Goal: Transaction & Acquisition: Purchase product/service

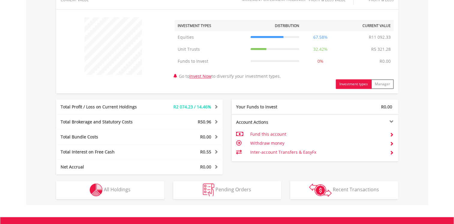
scroll to position [286, 0]
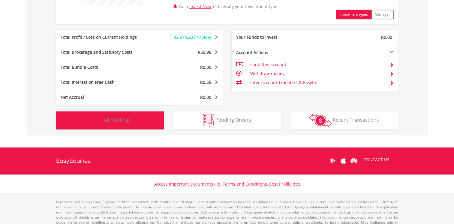
click at [115, 119] on span "All Holdings" at bounding box center [117, 119] width 27 height 7
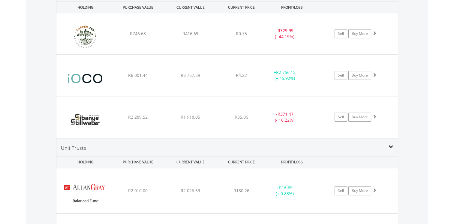
scroll to position [462, 0]
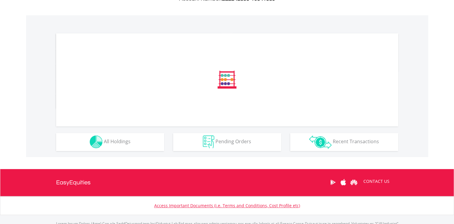
scroll to position [180, 0]
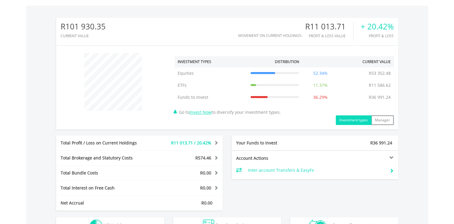
drag, startPoint x: 137, startPoint y: 133, endPoint x: 161, endPoint y: 130, distance: 24.4
click at [137, 133] on div "R101 930.35 CURRENT VALUE Movement on Current Holdings: R11 013.71 Profit & Los…" at bounding box center [227, 114] width 342 height 193
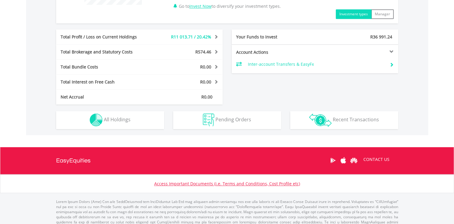
scroll to position [295, 0]
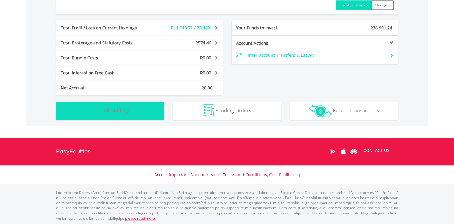
click at [127, 112] on span "All Holdings" at bounding box center [117, 110] width 27 height 7
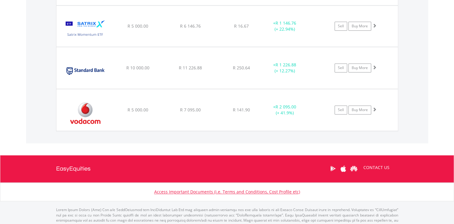
scroll to position [793, 0]
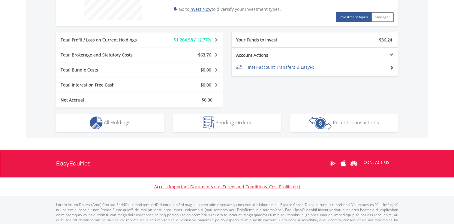
scroll to position [283, 0]
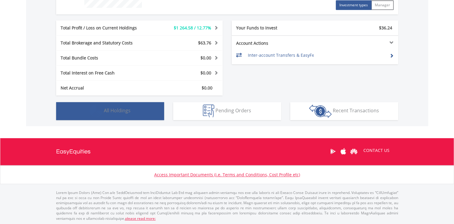
click at [131, 112] on button "Holdings All Holdings" at bounding box center [110, 111] width 108 height 18
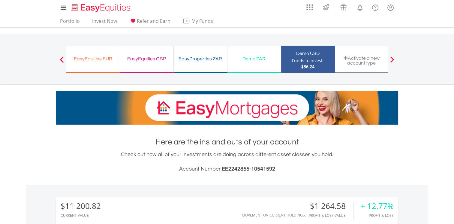
scroll to position [0, 0]
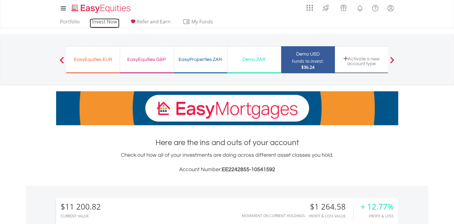
drag, startPoint x: 107, startPoint y: 21, endPoint x: 116, endPoint y: 23, distance: 9.7
click at [107, 21] on link "Invest Now" at bounding box center [105, 23] width 30 height 9
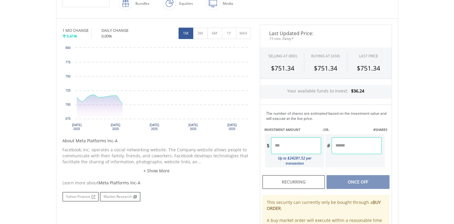
scroll to position [191, 0]
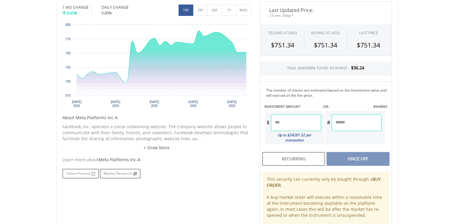
click at [307, 123] on input "number" at bounding box center [296, 122] width 50 height 17
type input "*****"
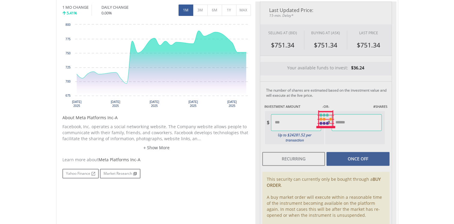
type input "******"
click at [357, 128] on div "Last Updated Price: 15-min. Delay* SELLING AT (BID) BUYING AT (ASK) LAST PRICE …" at bounding box center [325, 120] width 141 height 236
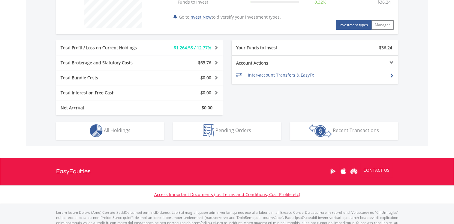
scroll to position [283, 0]
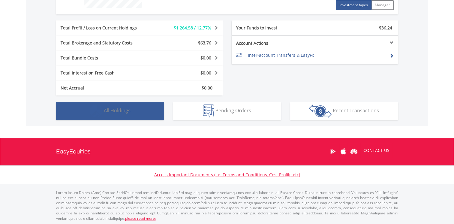
drag, startPoint x: 133, startPoint y: 110, endPoint x: 151, endPoint y: 111, distance: 17.7
click at [134, 110] on button "Holdings All Holdings" at bounding box center [110, 111] width 108 height 18
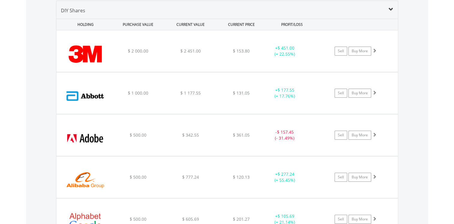
scroll to position [390, 0]
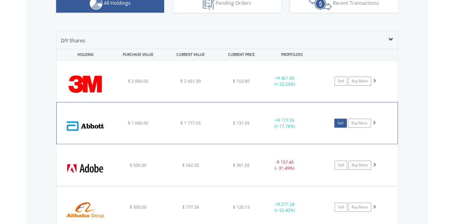
click at [337, 120] on link "Sell" at bounding box center [340, 123] width 13 height 9
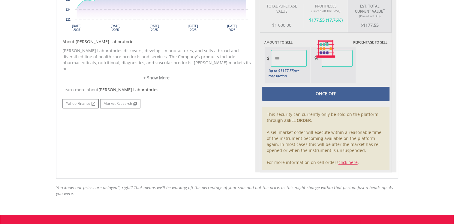
scroll to position [270, 0]
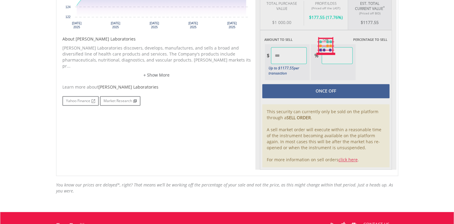
type input "*******"
type input "******"
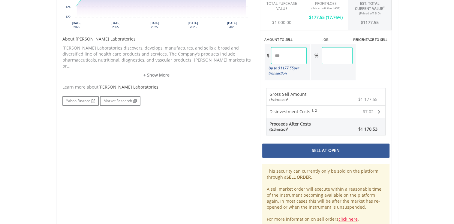
click at [324, 150] on div "Sell At Open" at bounding box center [325, 150] width 127 height 14
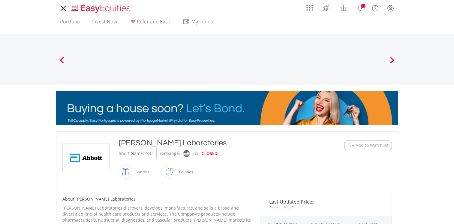
scroll to position [270, 0]
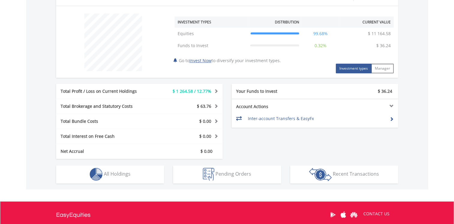
scroll to position [283, 0]
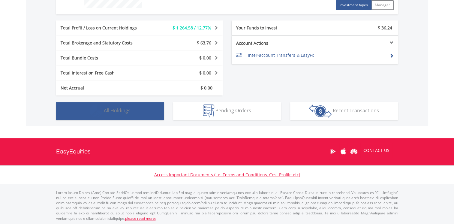
click at [122, 116] on button "Holdings All Holdings" at bounding box center [110, 111] width 108 height 18
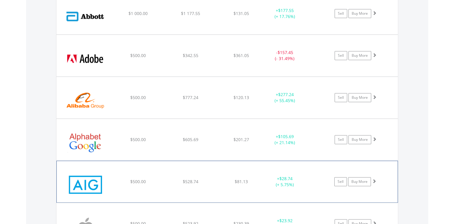
scroll to position [510, 0]
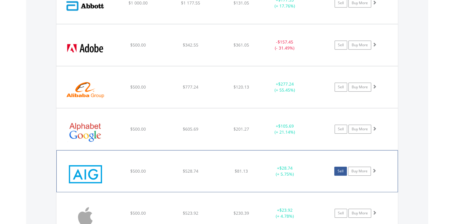
click at [338, 171] on link "Sell" at bounding box center [340, 171] width 13 height 9
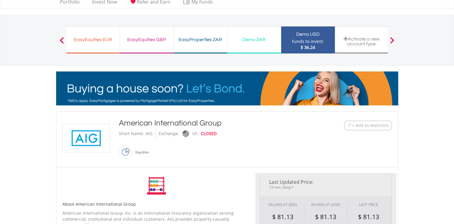
type input "******"
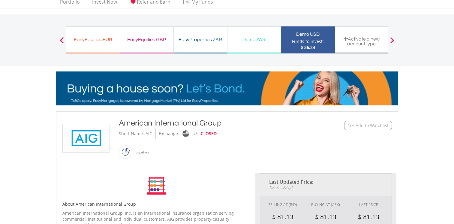
type input "******"
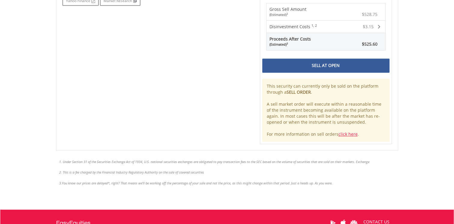
scroll to position [355, 0]
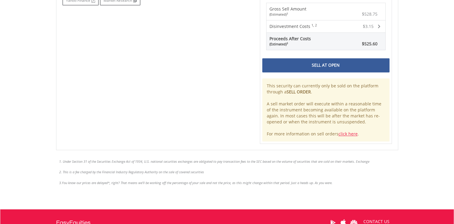
click at [322, 65] on div "Sell At Open" at bounding box center [325, 65] width 127 height 14
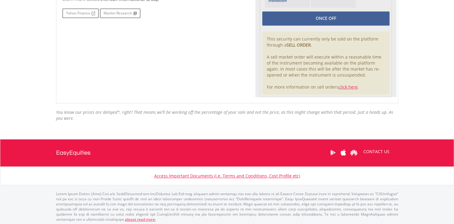
scroll to position [340, 0]
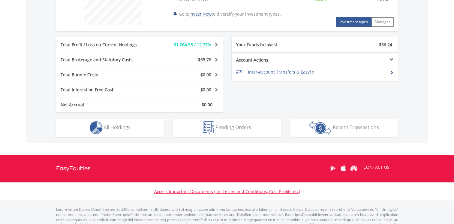
scroll to position [283, 0]
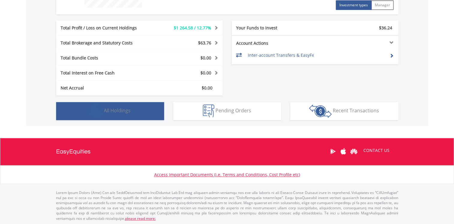
click at [137, 113] on button "Holdings All Holdings" at bounding box center [110, 111] width 108 height 18
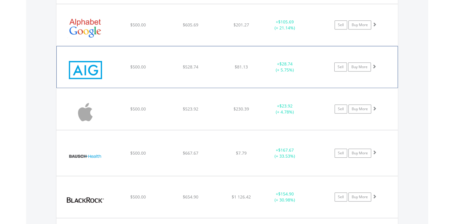
scroll to position [630, 0]
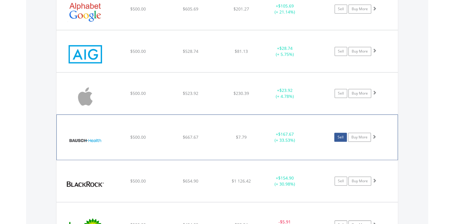
click at [342, 136] on link "Sell" at bounding box center [340, 137] width 13 height 9
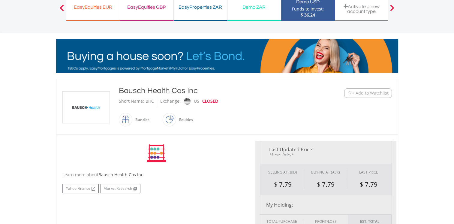
scroll to position [150, 0]
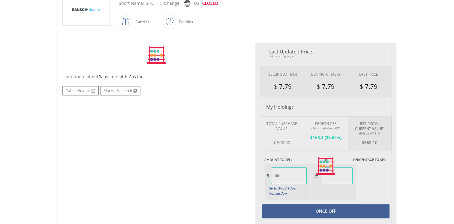
type input "******"
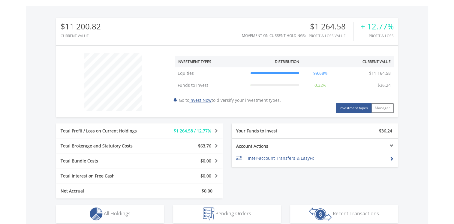
scroll to position [270, 0]
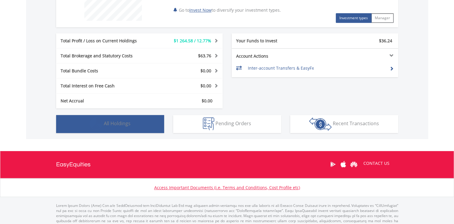
click at [113, 125] on span "All Holdings" at bounding box center [117, 123] width 27 height 7
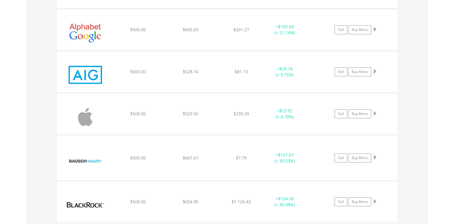
scroll to position [630, 0]
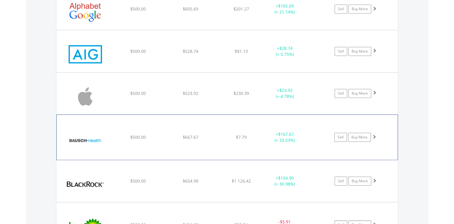
click at [97, 140] on img at bounding box center [86, 140] width 52 height 36
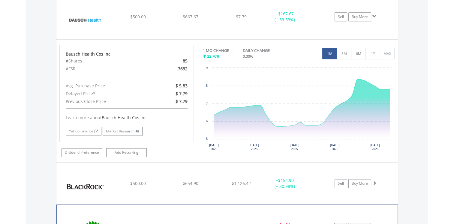
scroll to position [750, 0]
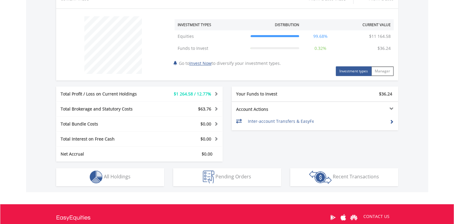
scroll to position [232, 0]
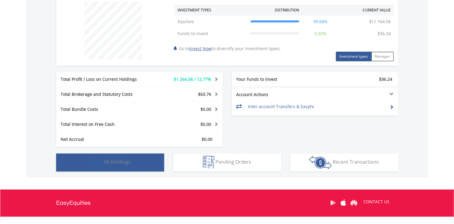
click at [128, 162] on span "All Holdings" at bounding box center [117, 161] width 27 height 7
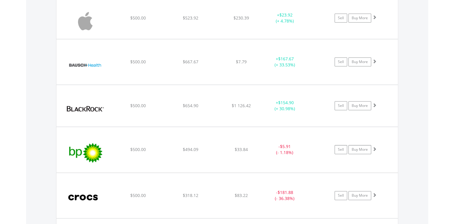
scroll to position [720, 0]
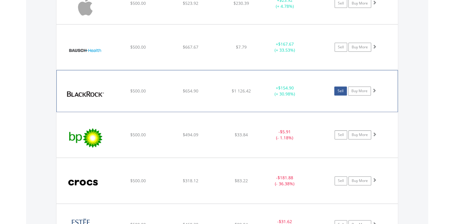
click at [339, 90] on link "Sell" at bounding box center [340, 90] width 13 height 9
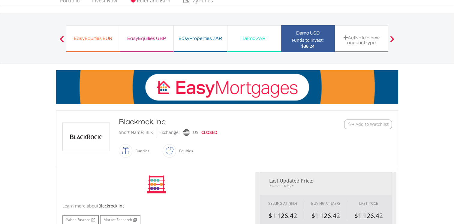
type input "******"
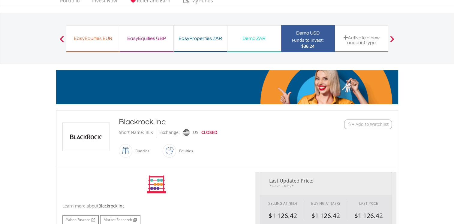
type input "******"
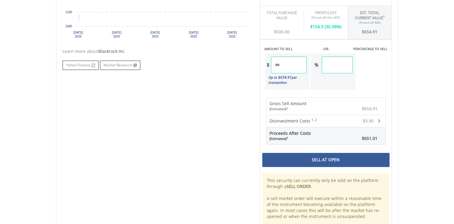
scroll to position [275, 0]
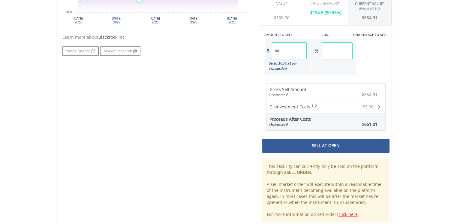
click at [318, 141] on div "Sell At Open" at bounding box center [325, 146] width 127 height 14
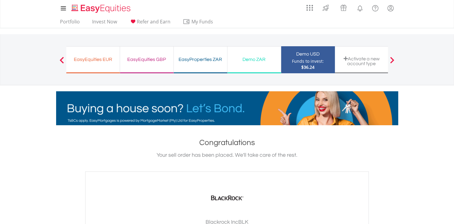
click at [59, 60] on button "Previous" at bounding box center [62, 63] width 12 height 6
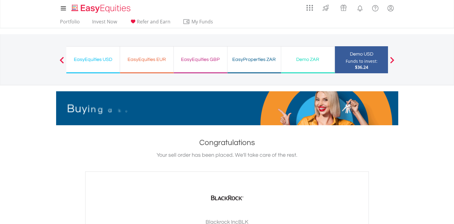
click at [59, 60] on button "Previous" at bounding box center [62, 63] width 12 height 6
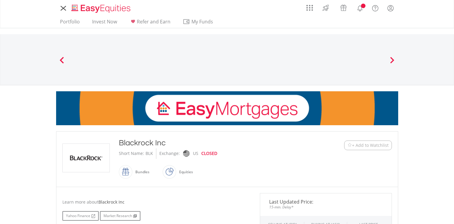
scroll to position [275, 0]
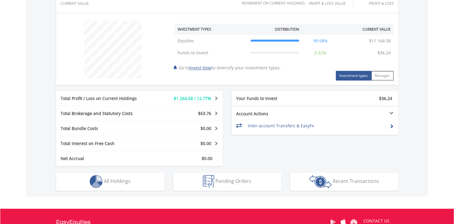
scroll to position [193, 0]
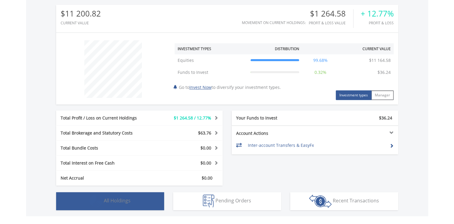
click at [116, 200] on span "All Holdings" at bounding box center [117, 200] width 27 height 7
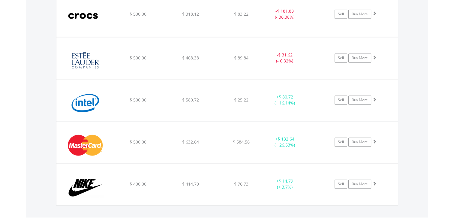
scroll to position [901, 0]
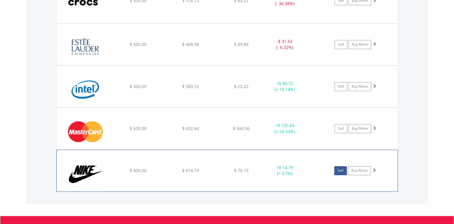
click at [340, 167] on link "Sell" at bounding box center [340, 170] width 13 height 9
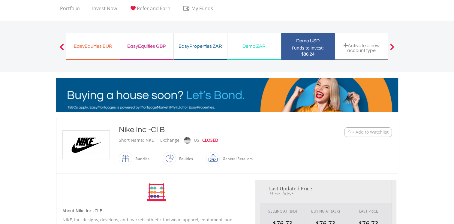
type input "******"
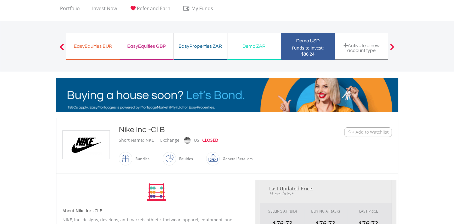
type input "******"
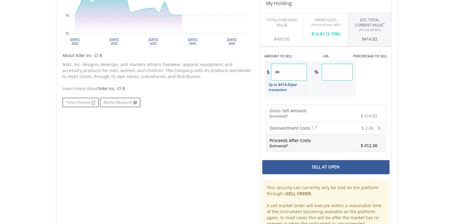
scroll to position [270, 0]
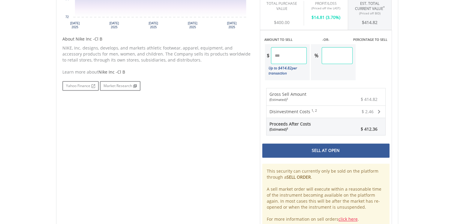
click at [334, 151] on div "Sell At Open" at bounding box center [325, 150] width 127 height 14
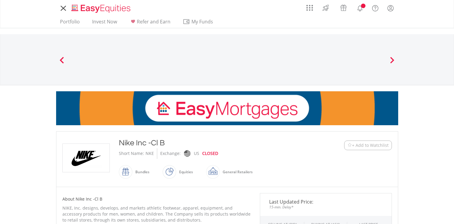
scroll to position [270, 0]
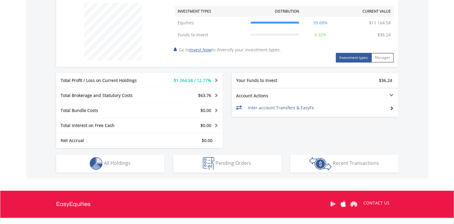
scroll to position [283, 0]
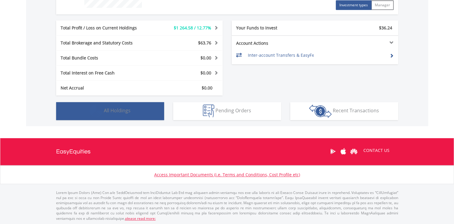
click at [123, 114] on button "Holdings All Holdings" at bounding box center [110, 111] width 108 height 18
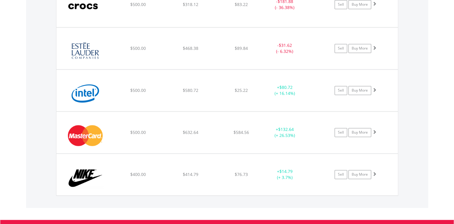
scroll to position [901, 0]
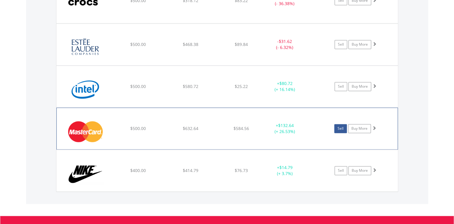
click at [341, 126] on link "Sell" at bounding box center [340, 128] width 13 height 9
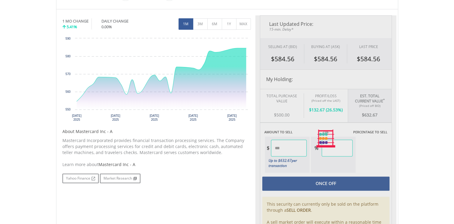
type input "******"
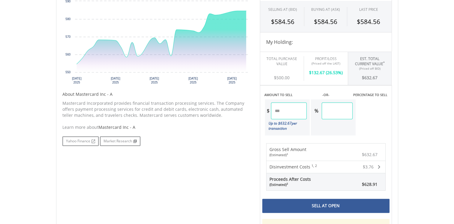
scroll to position [240, 0]
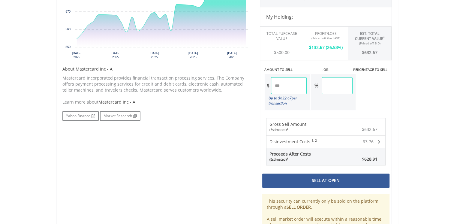
click at [335, 178] on div "Sell At Open" at bounding box center [325, 180] width 127 height 14
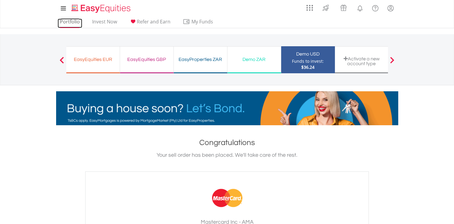
click at [71, 21] on link "Portfolio" at bounding box center [70, 23] width 25 height 9
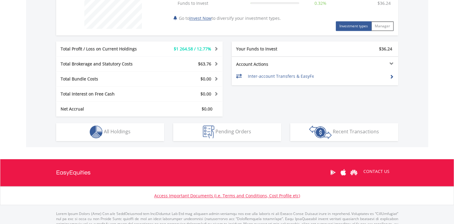
scroll to position [283, 0]
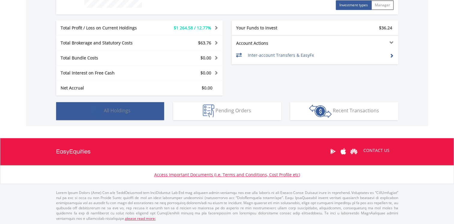
click at [131, 115] on button "Holdings All Holdings" at bounding box center [110, 111] width 108 height 18
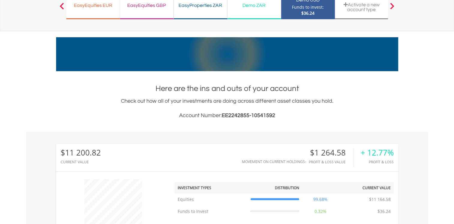
scroll to position [1, 0]
